Goal: Download file/media

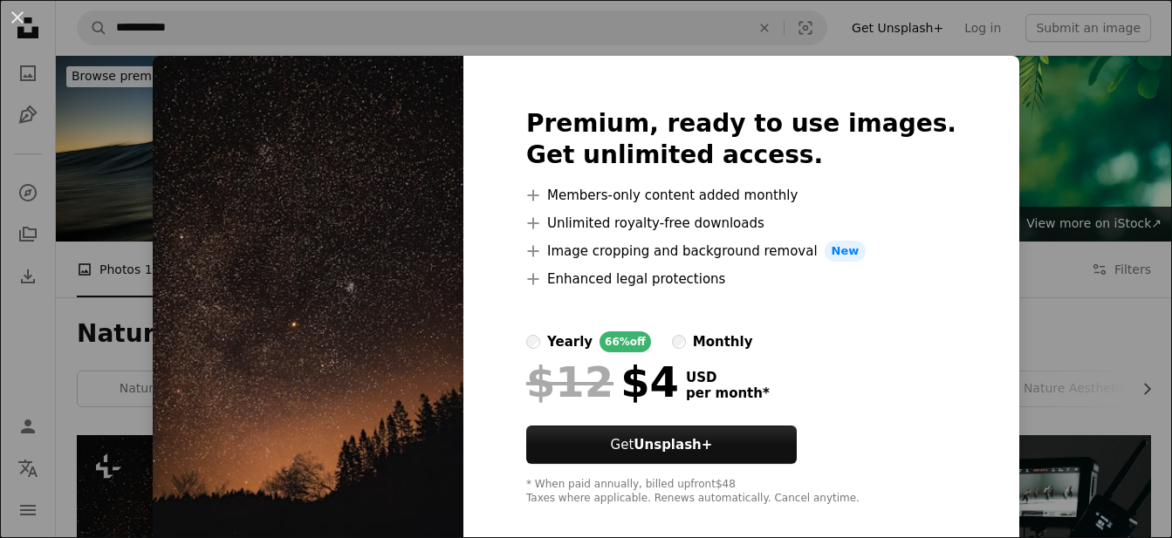
scroll to position [534, 0]
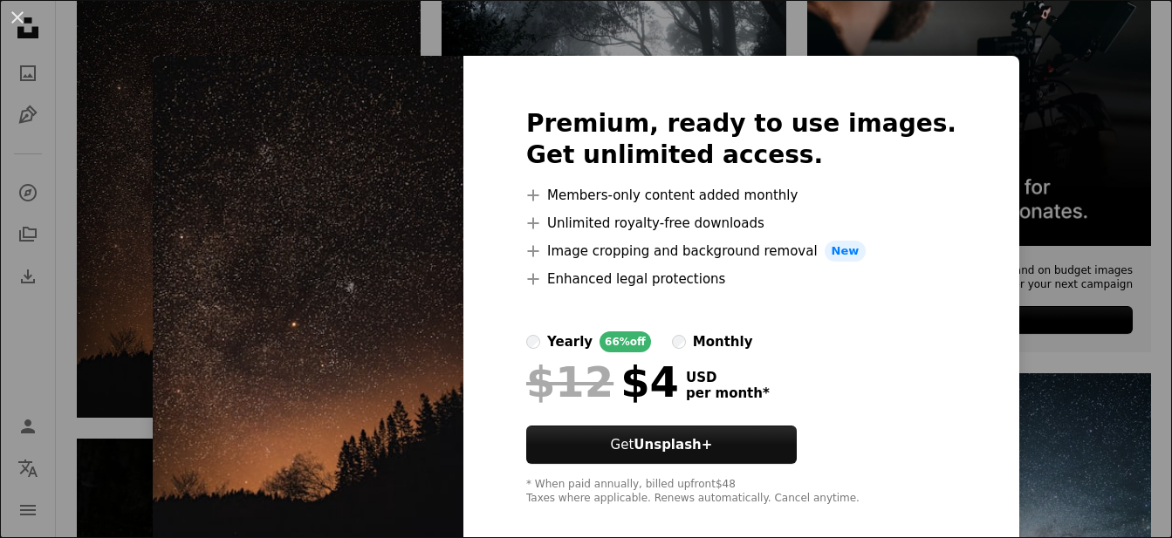
click at [0, 196] on div "An X shape Premium, ready to use images. Get unlimited access. A plus sign Memb…" at bounding box center [586, 269] width 1172 height 538
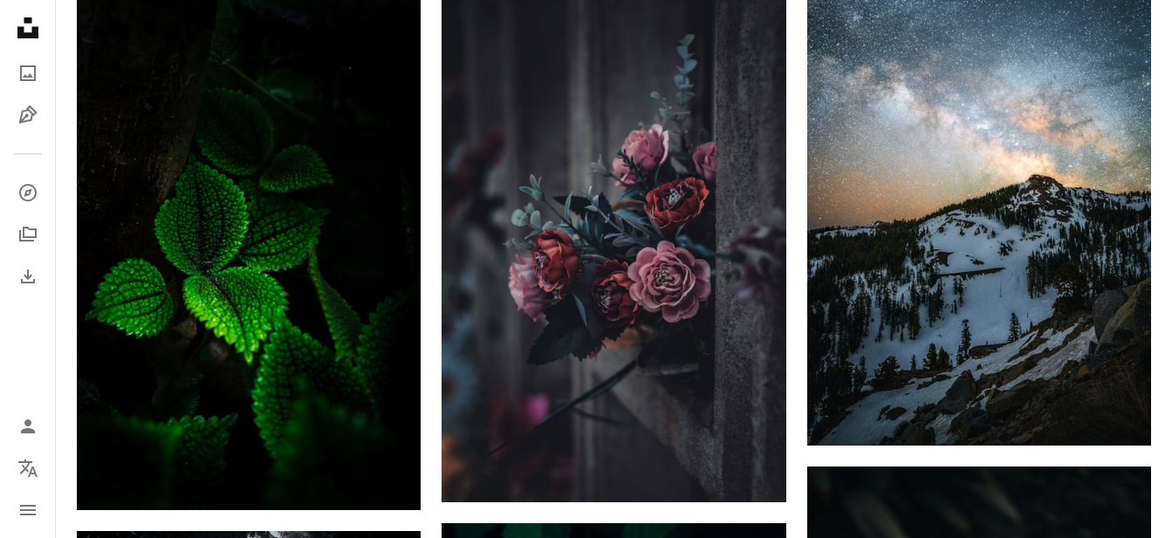
scroll to position [979, 0]
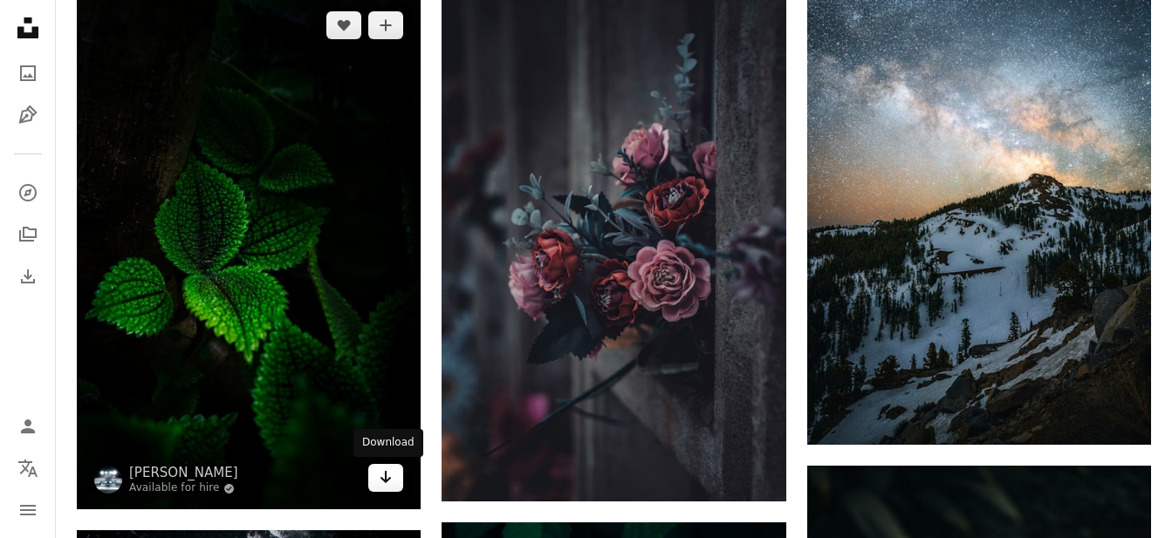
click at [380, 466] on link "Arrow pointing down" at bounding box center [385, 478] width 35 height 28
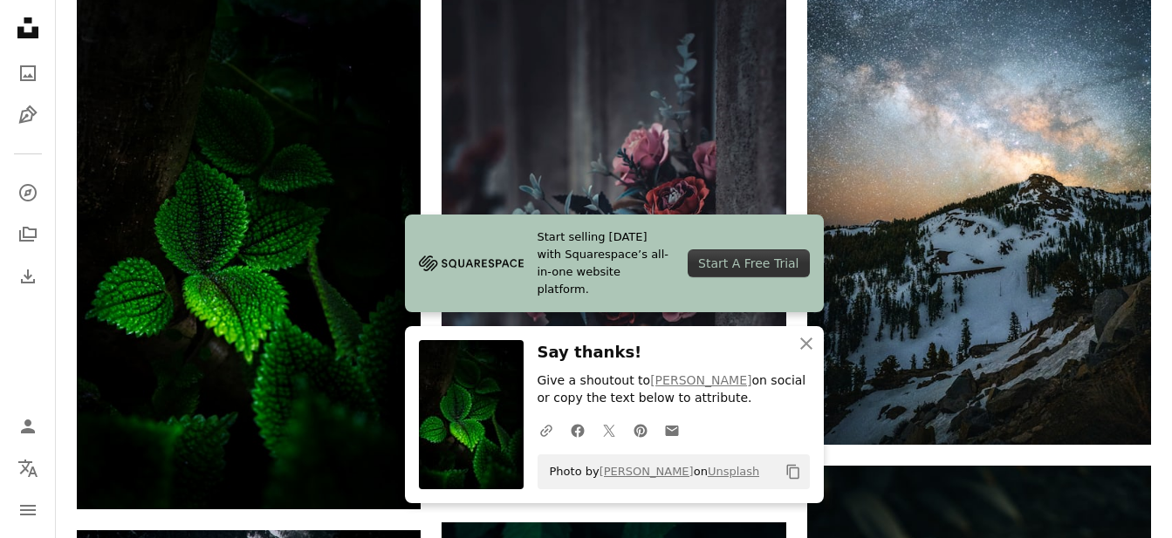
click at [0, 311] on nav "Unsplash logo Unsplash Home A photo Pen Tool A compass A stack of folders Downl…" at bounding box center [28, 269] width 56 height 538
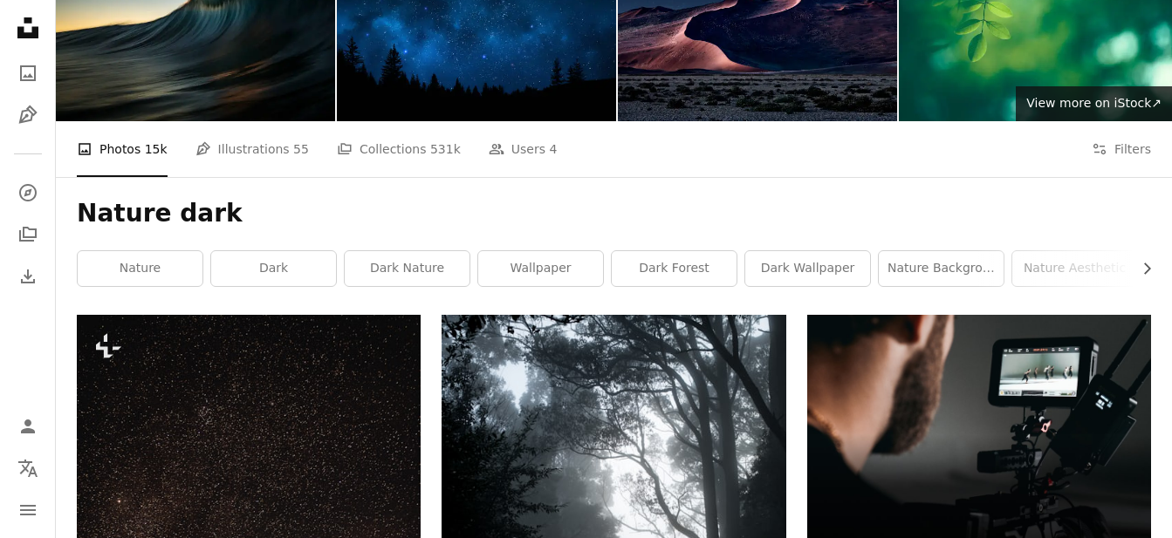
scroll to position [0, 0]
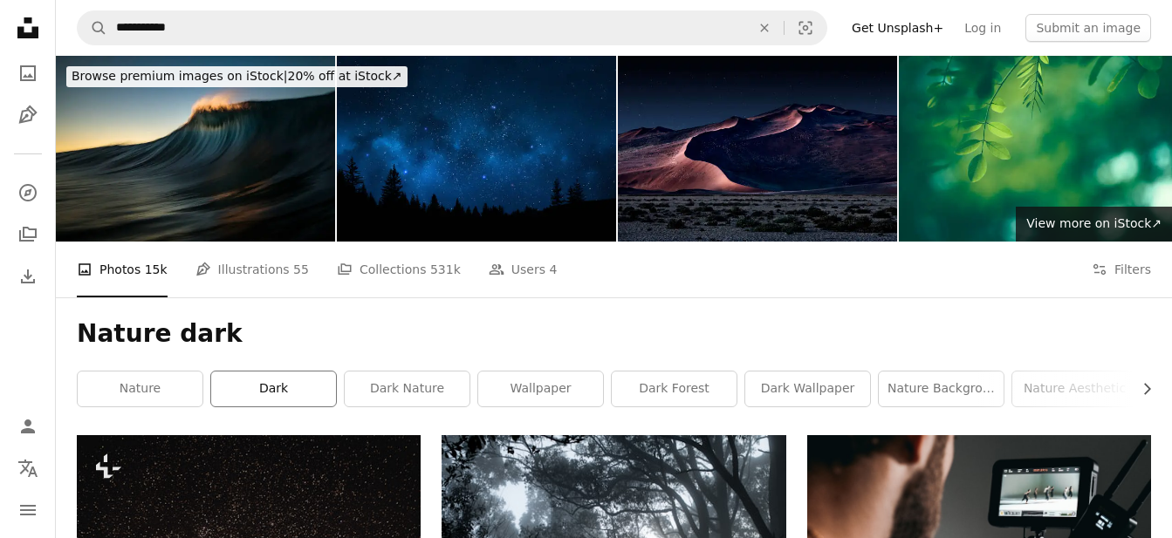
click at [286, 383] on link "dark" at bounding box center [273, 389] width 125 height 35
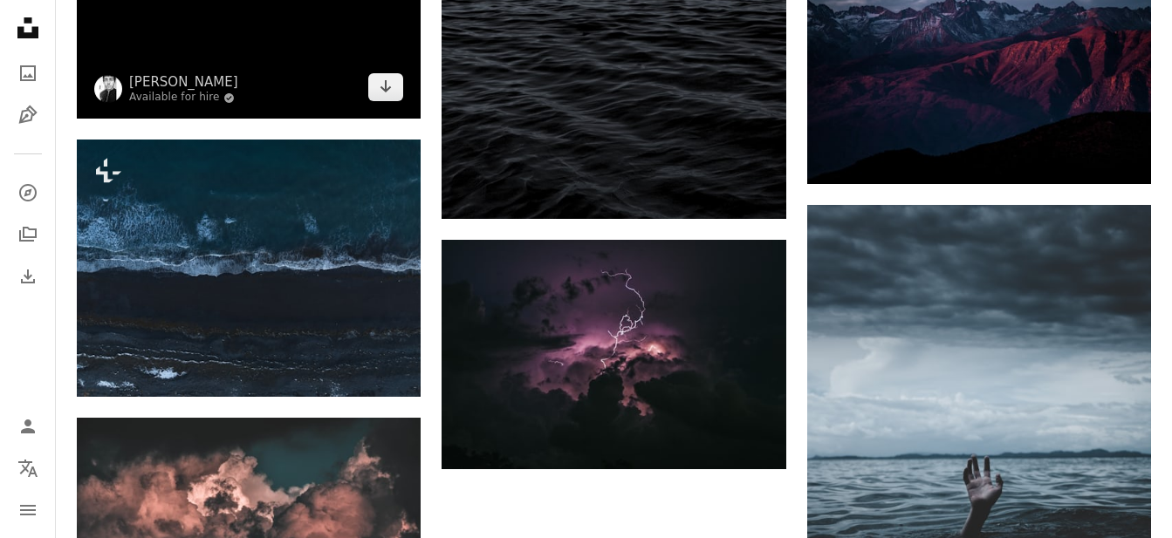
scroll to position [2047, 0]
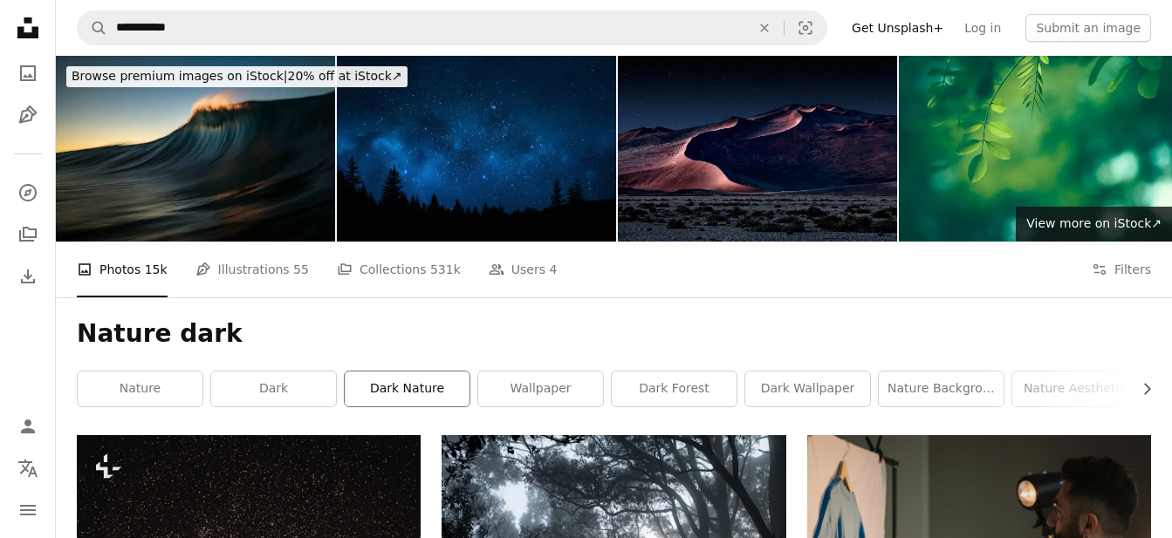
click at [403, 389] on link "dark nature" at bounding box center [407, 389] width 125 height 35
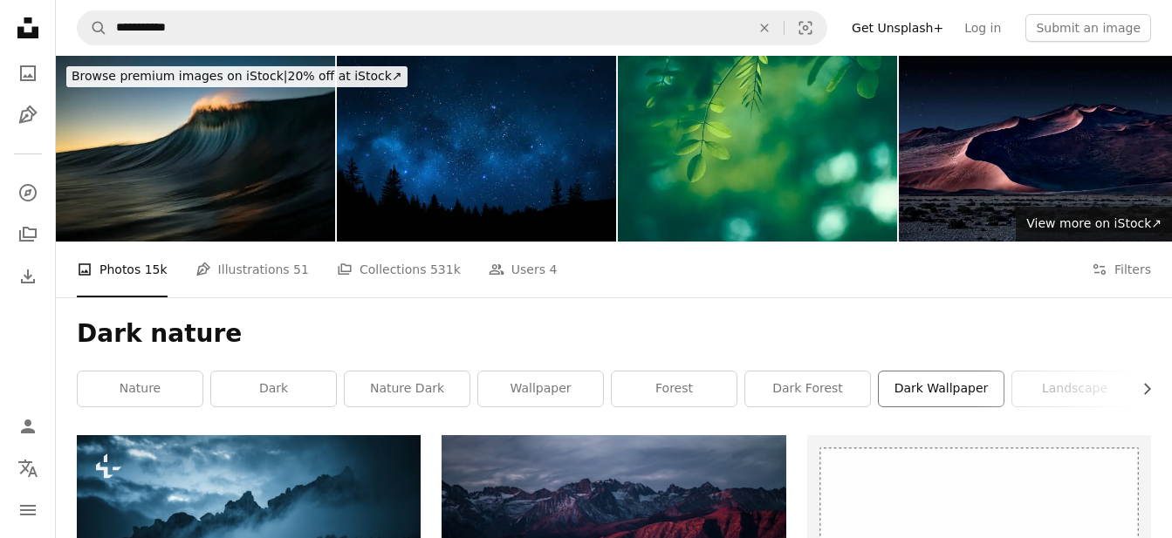
click at [937, 393] on link "dark wallpaper" at bounding box center [941, 389] width 125 height 35
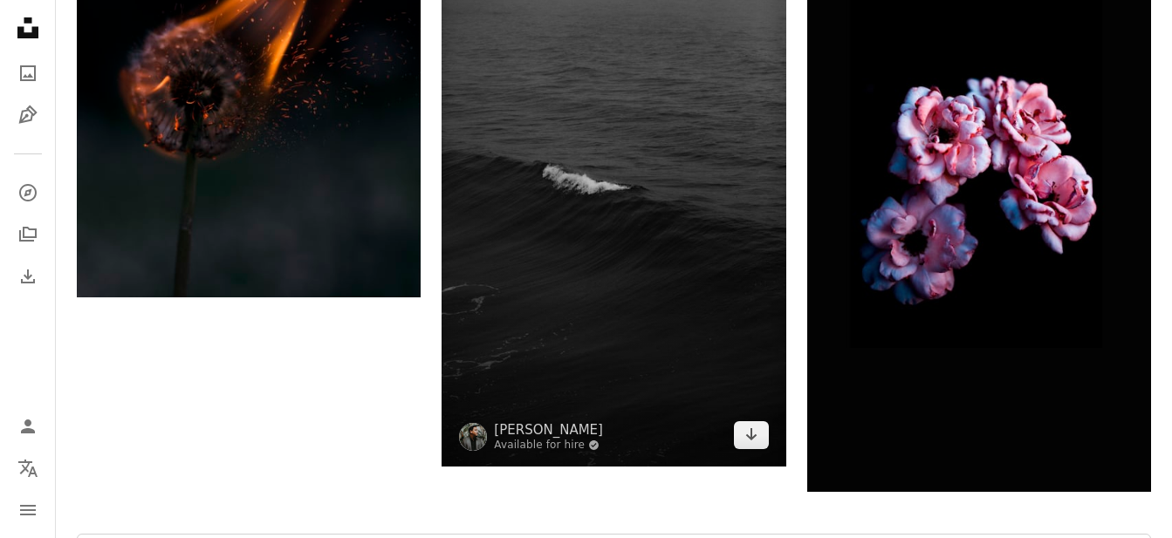
scroll to position [2314, 0]
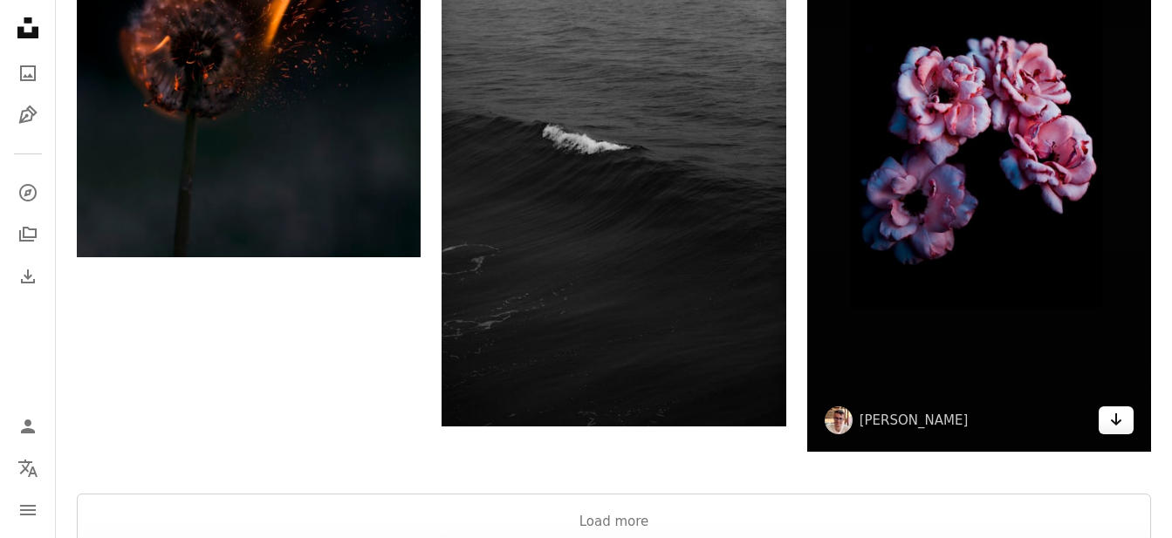
click at [1117, 427] on icon "Arrow pointing down" at bounding box center [1116, 419] width 14 height 21
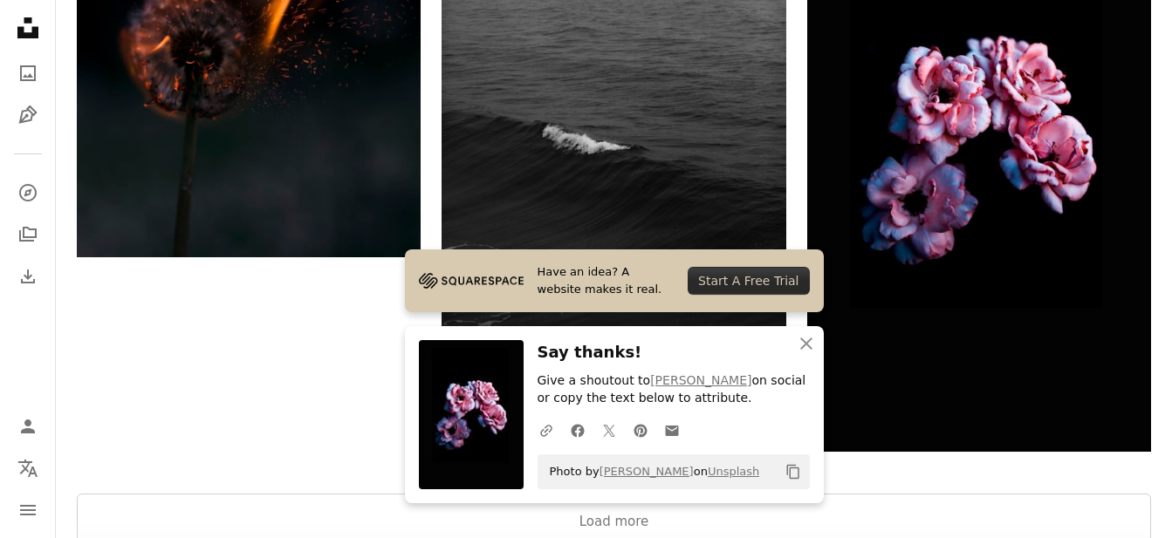
click at [0, 337] on nav "Unsplash logo Unsplash Home A photo Pen Tool A compass A stack of folders Downl…" at bounding box center [28, 269] width 56 height 538
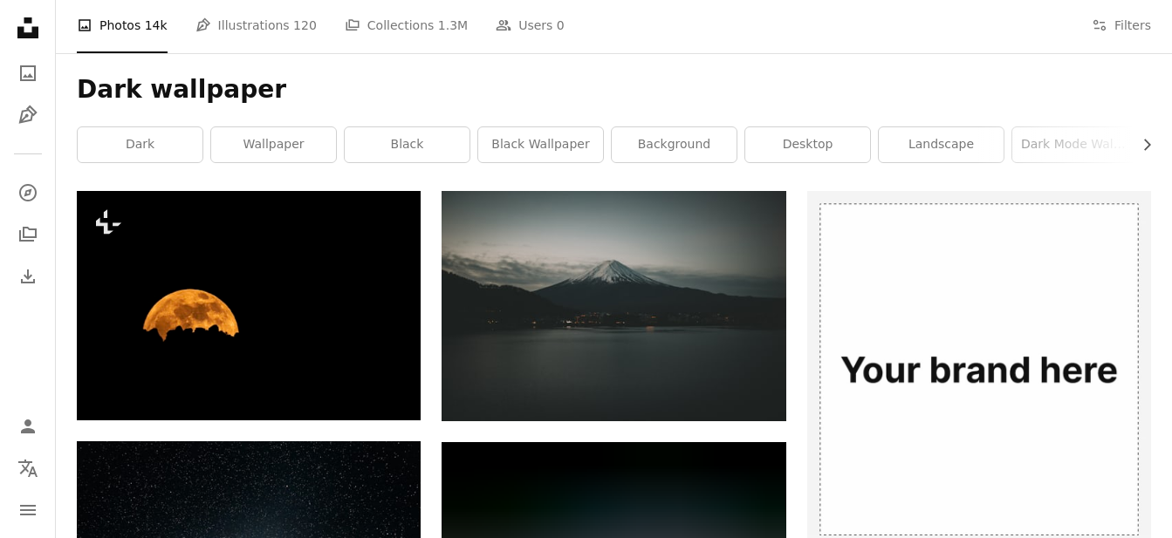
scroll to position [0, 0]
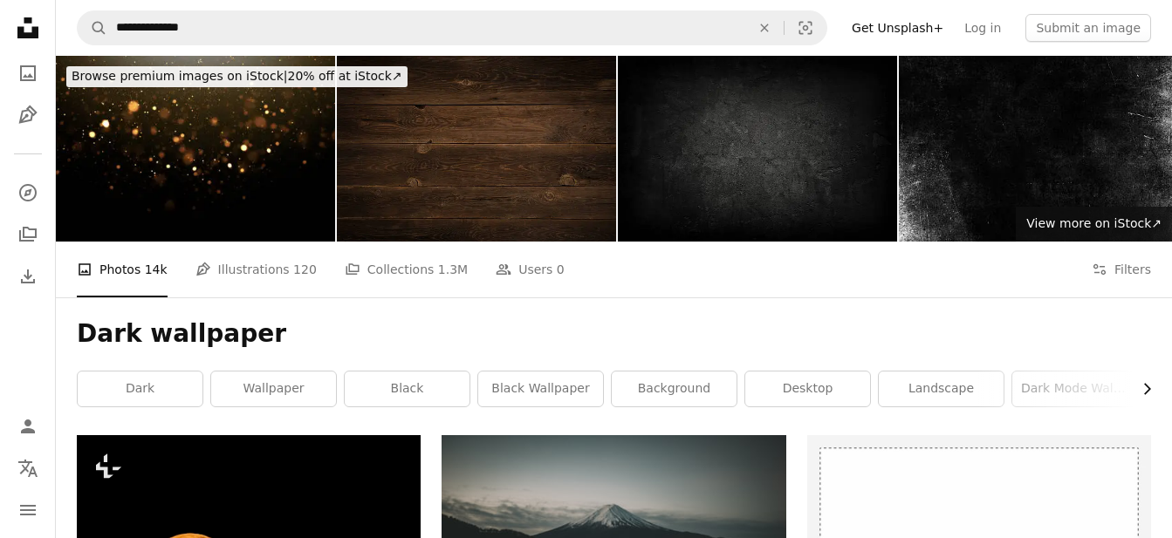
click at [1148, 386] on icon "button" at bounding box center [1147, 389] width 7 height 11
click at [1093, 380] on link "dark background" at bounding box center [1079, 389] width 125 height 35
